Goal: Transaction & Acquisition: Purchase product/service

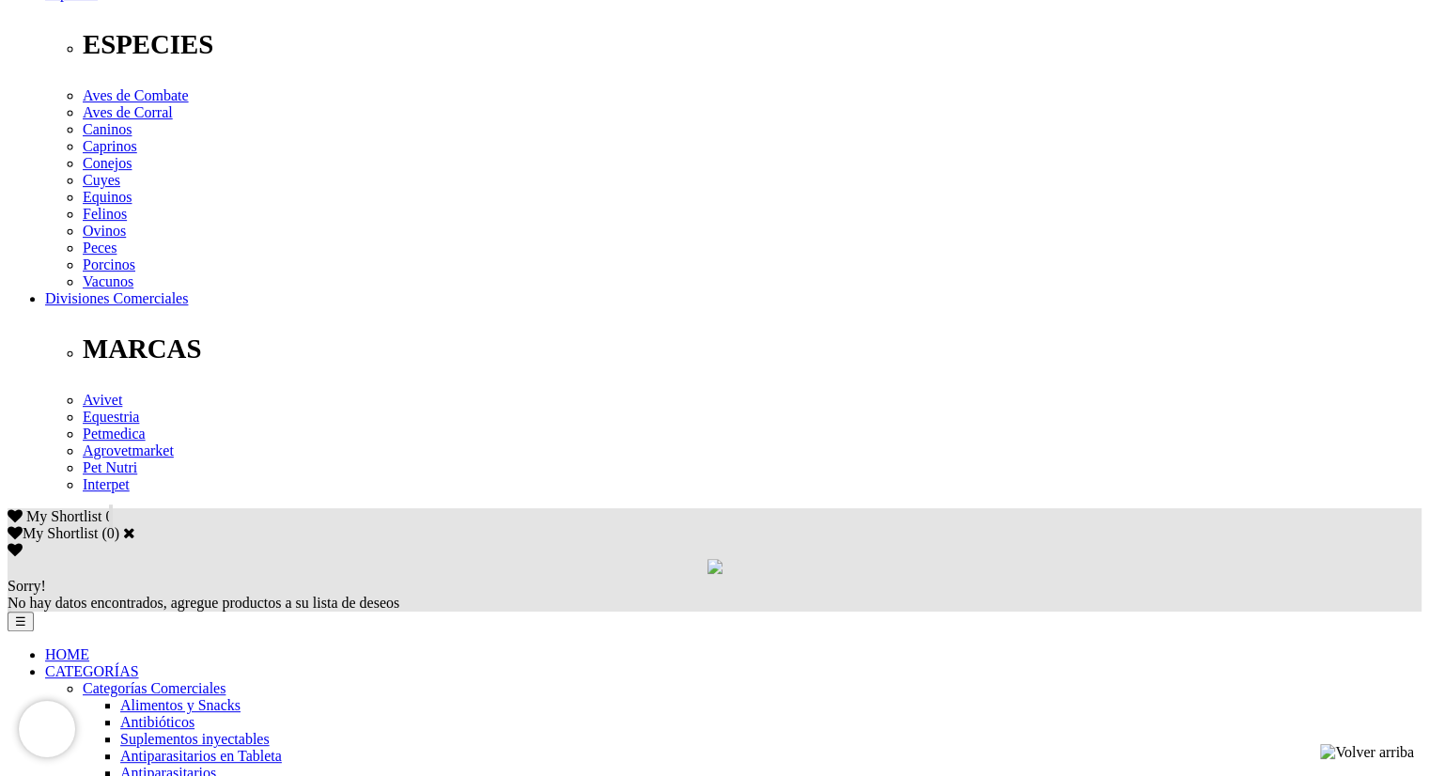
scroll to position [748, 0]
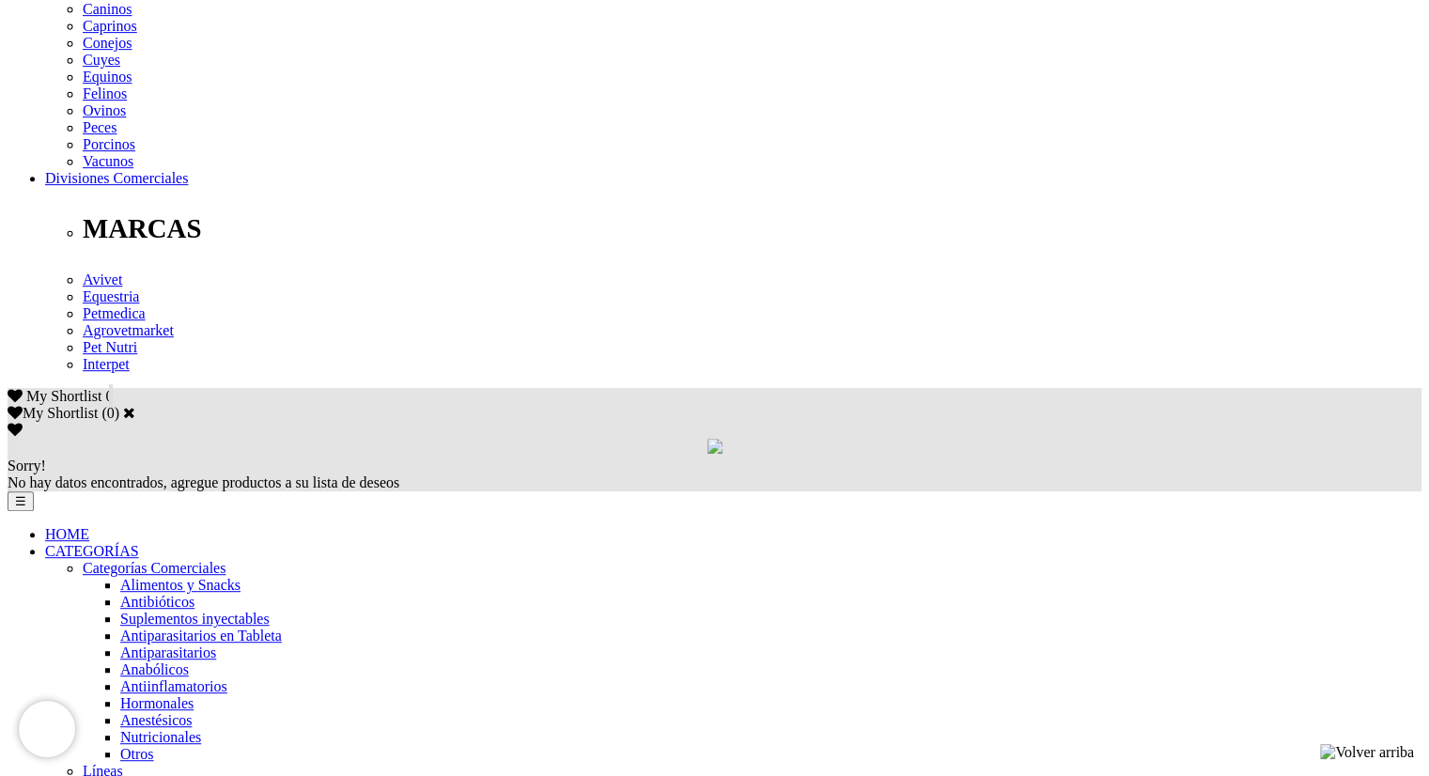
scroll to position [863, 0]
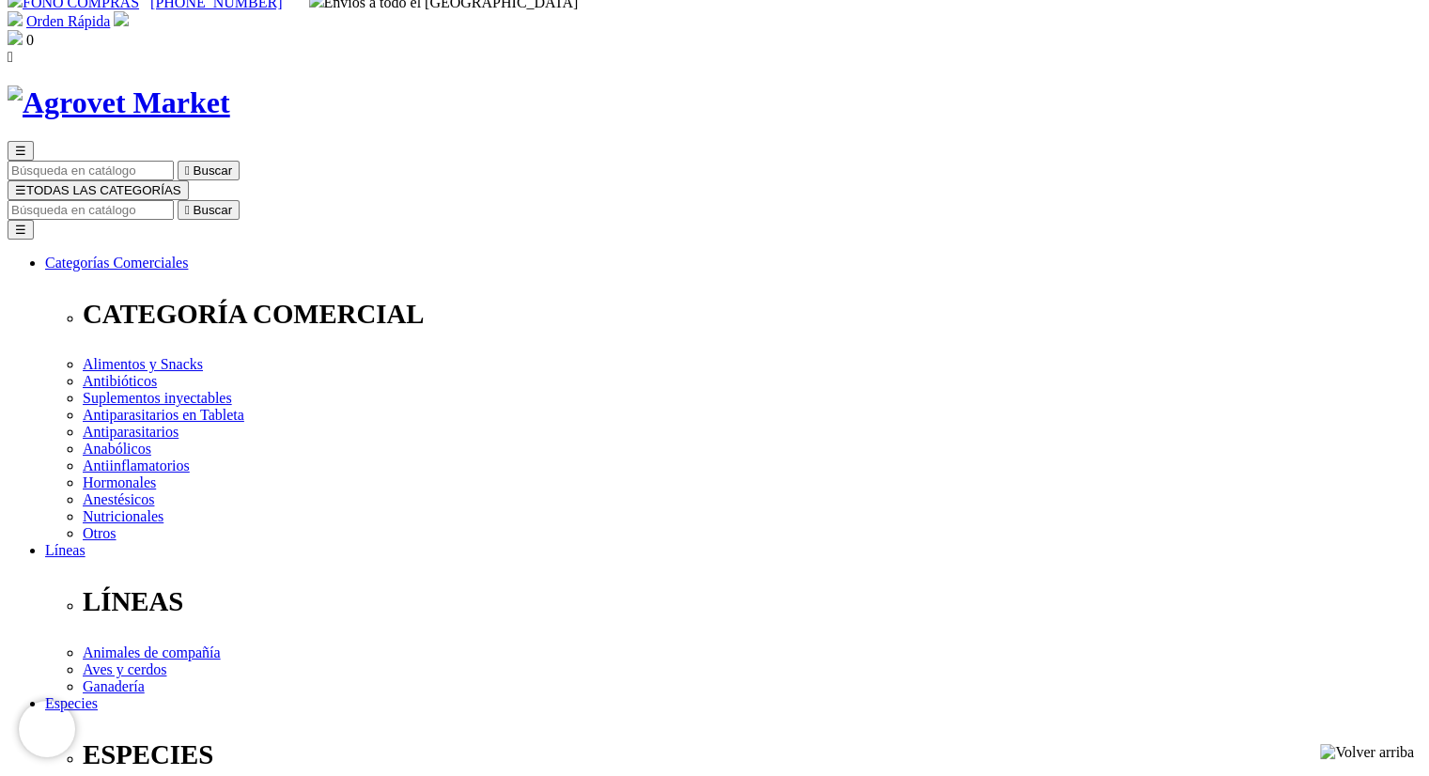
scroll to position [36, 0]
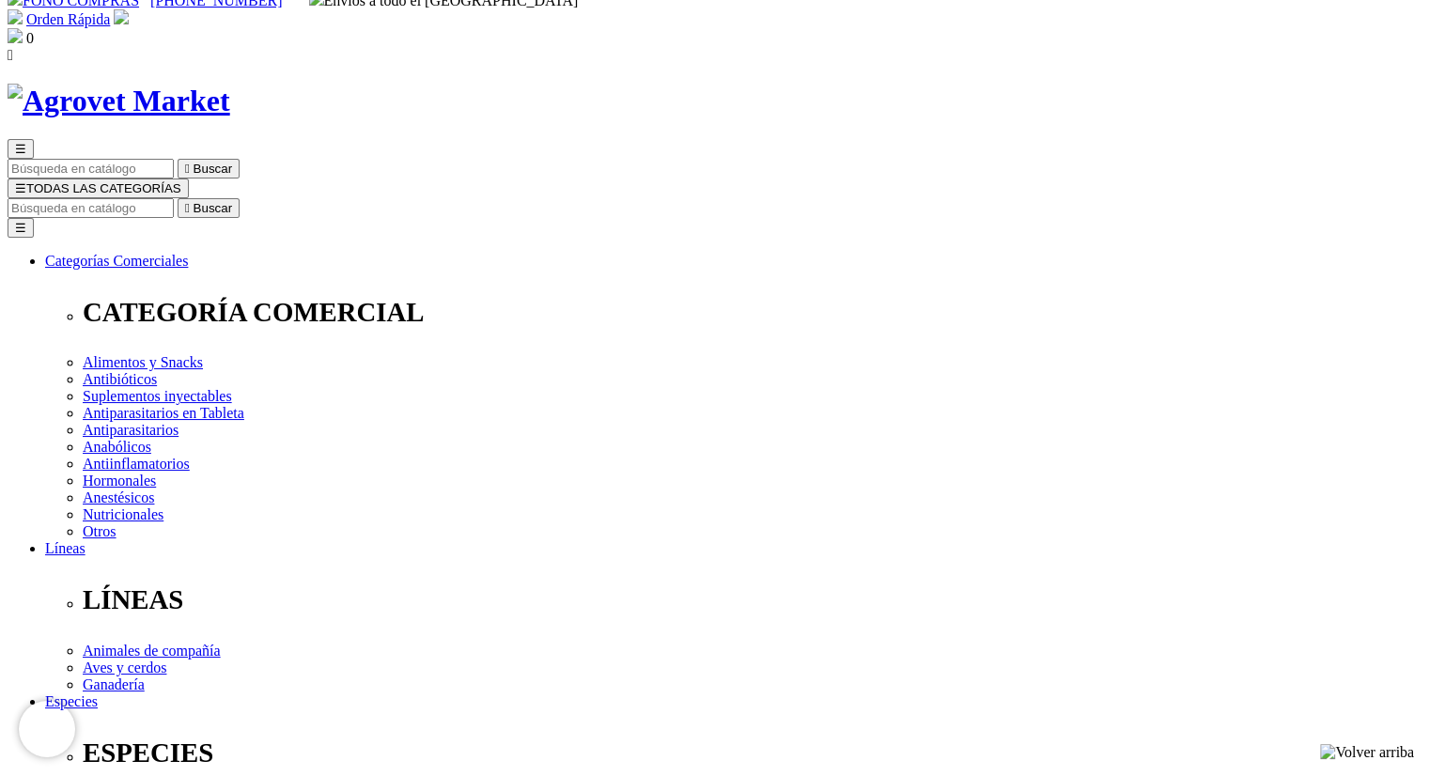
drag, startPoint x: 1436, startPoint y: 247, endPoint x: 1439, endPoint y: 260, distance: 13.4
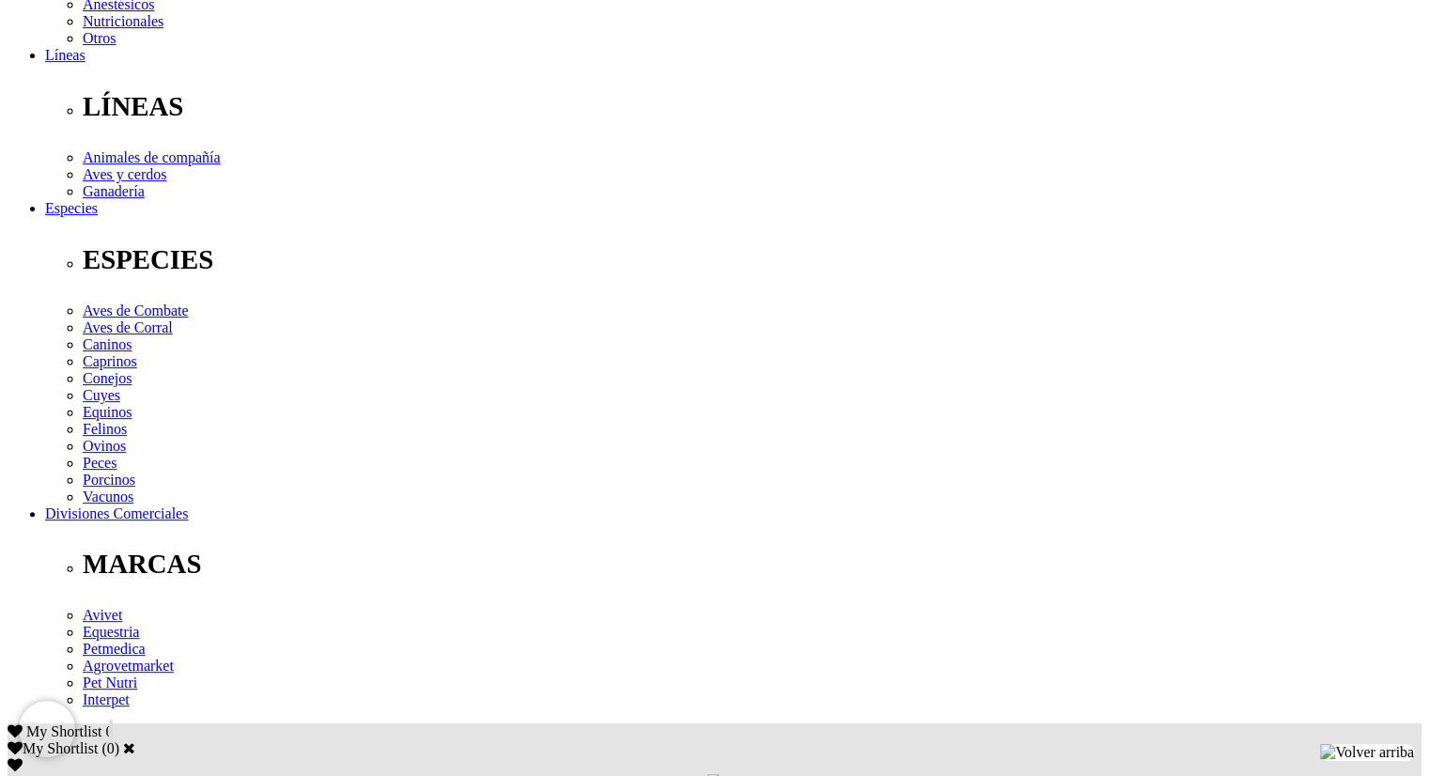
scroll to position [531, 0]
